Goal: Task Accomplishment & Management: Manage account settings

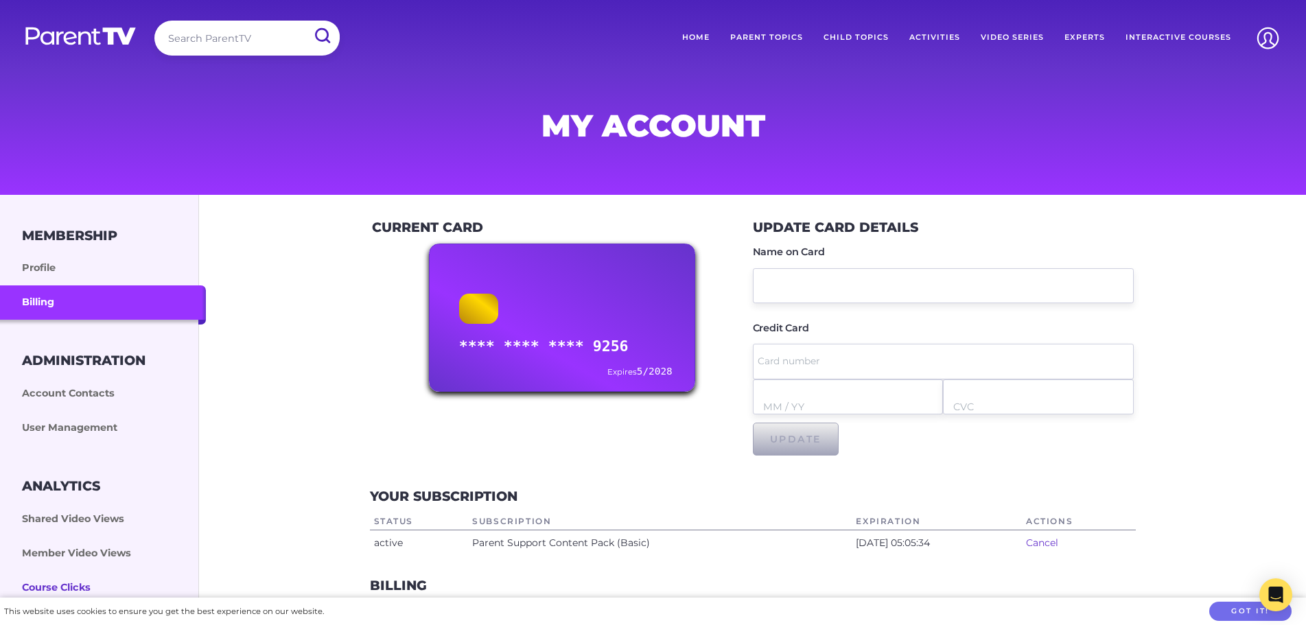
scroll to position [206, 0]
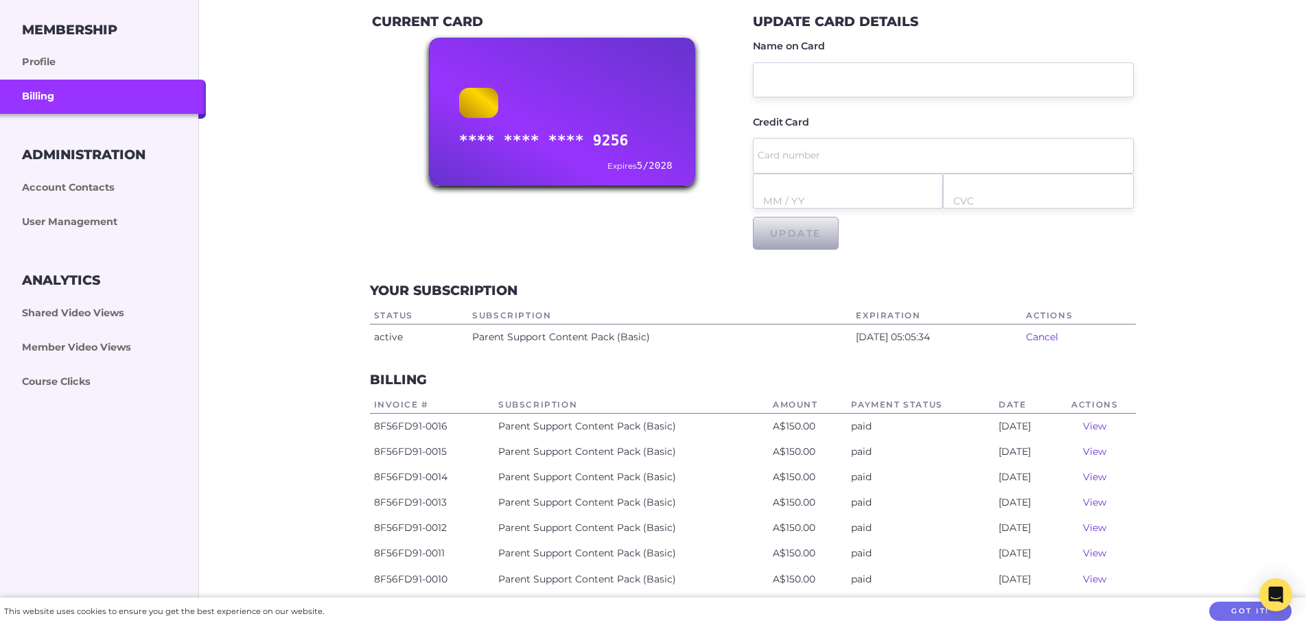
click at [1091, 425] on link "View" at bounding box center [1094, 426] width 23 height 12
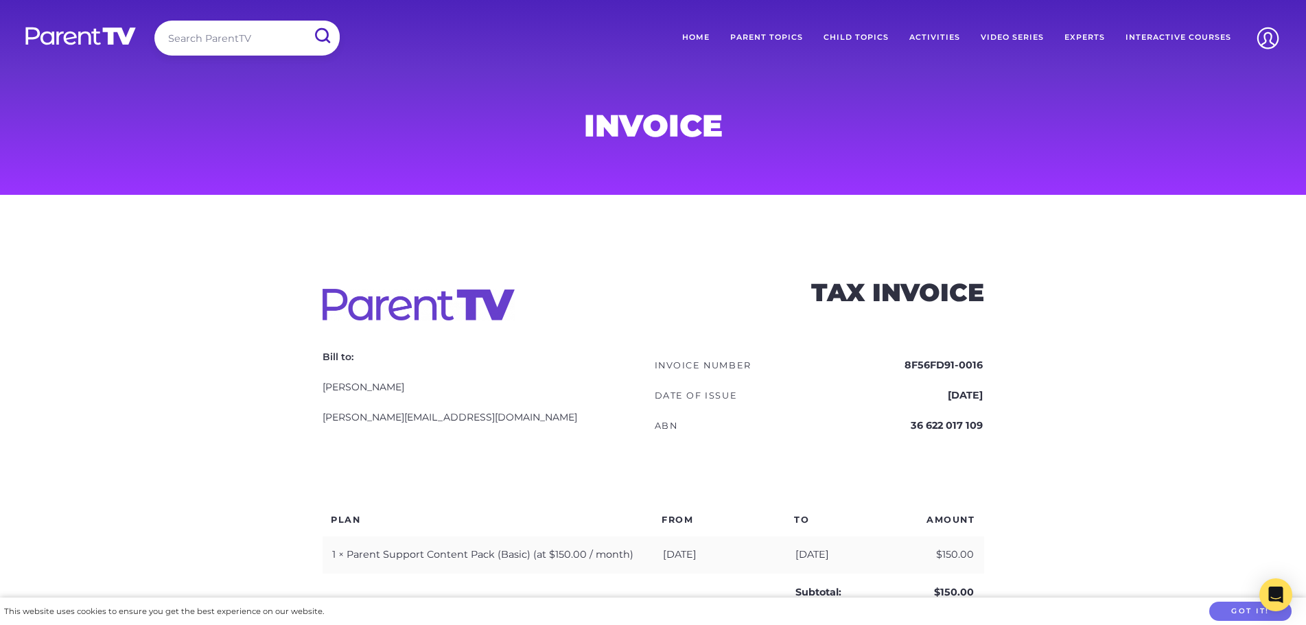
scroll to position [480, 0]
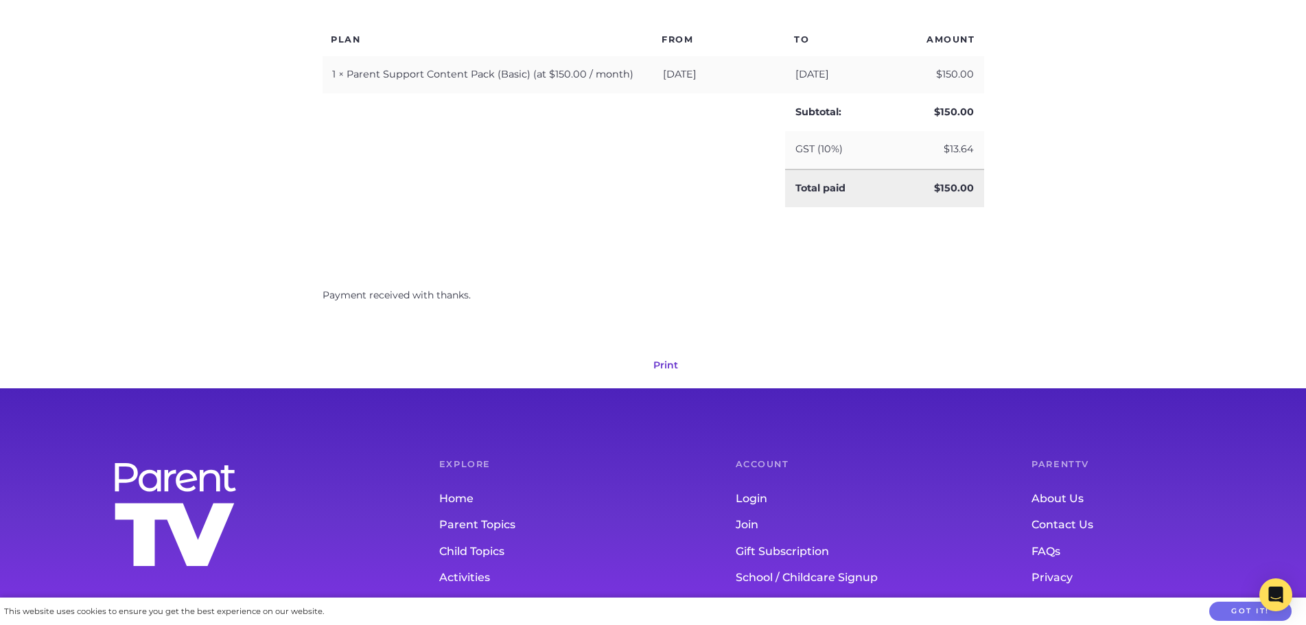
click at [672, 369] on link "Print" at bounding box center [665, 365] width 25 height 12
